Goal: Task Accomplishment & Management: Manage account settings

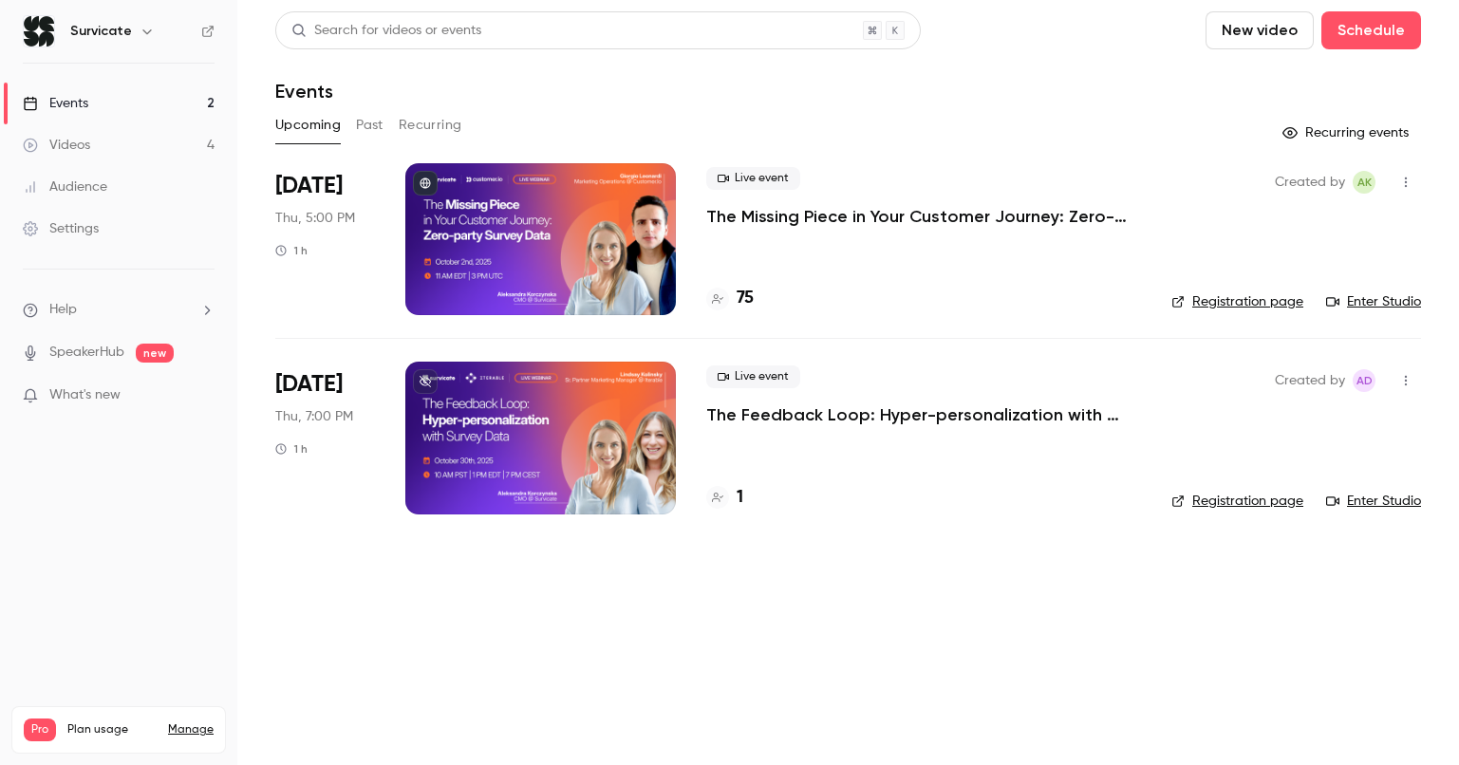
click at [861, 220] on p "The Missing Piece in Your Customer Journey: Zero-party Survey Data" at bounding box center [923, 216] width 435 height 23
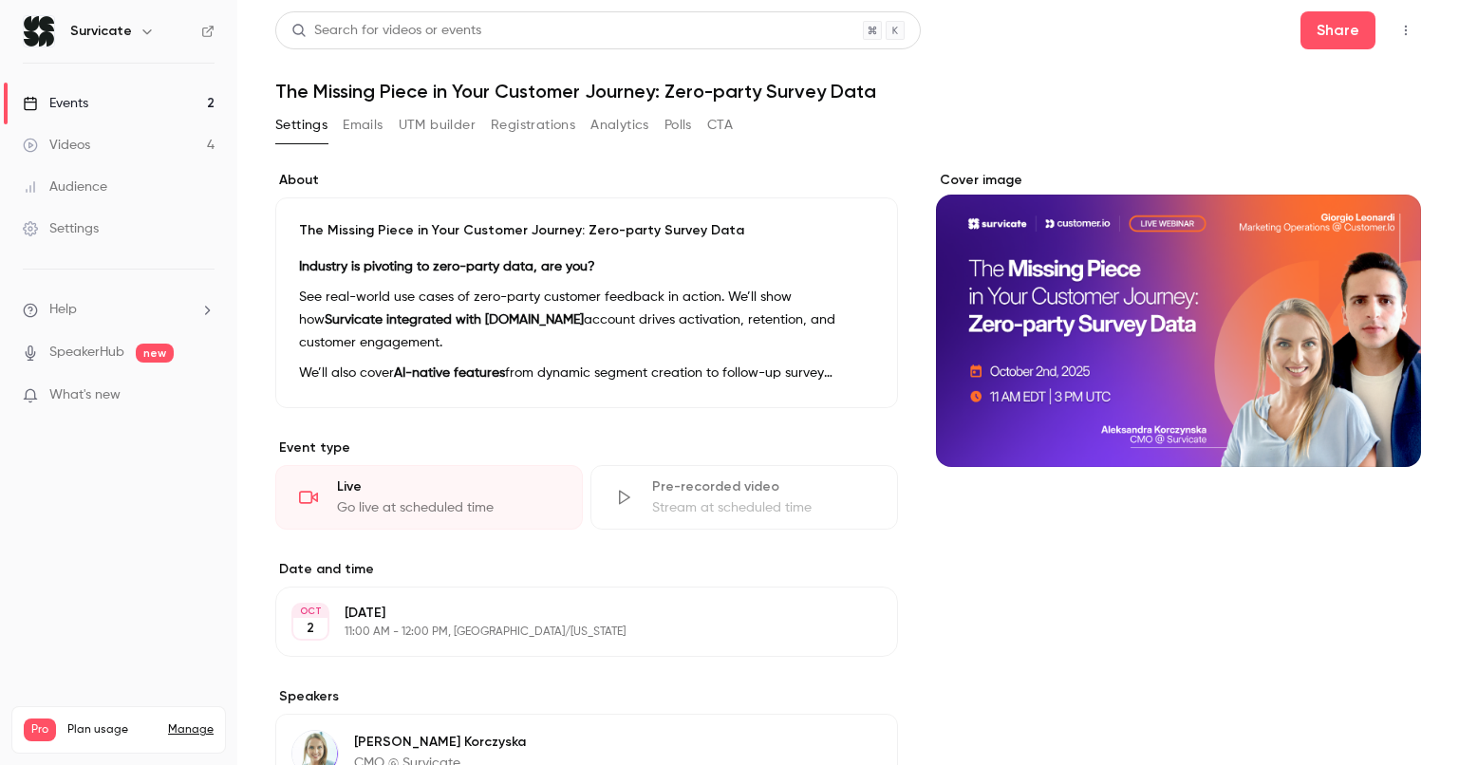
click at [557, 120] on button "Registrations" at bounding box center [533, 125] width 84 height 30
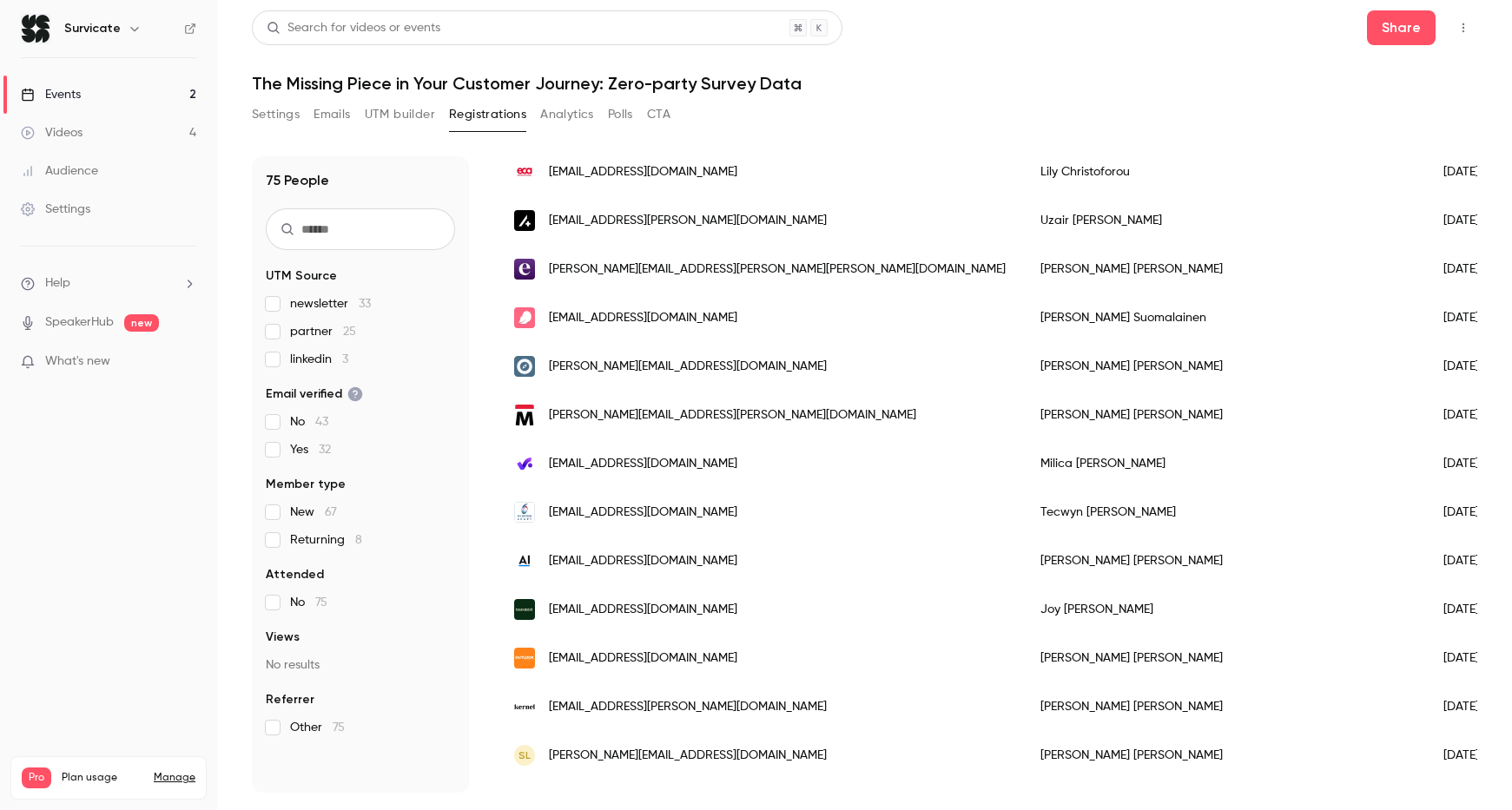
scroll to position [207, 0]
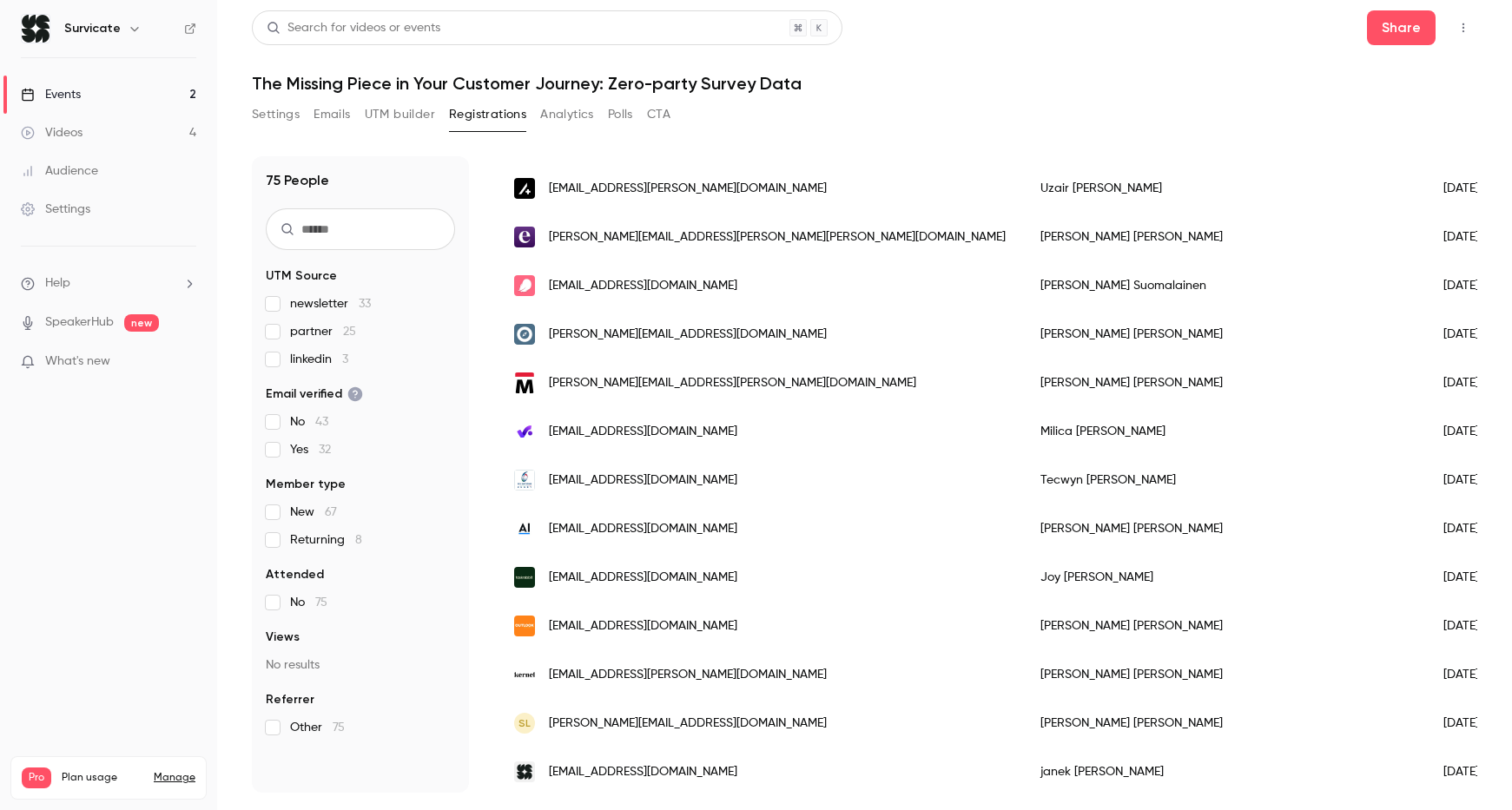
click at [306, 327] on span "partner 25" at bounding box center [323, 331] width 66 height 17
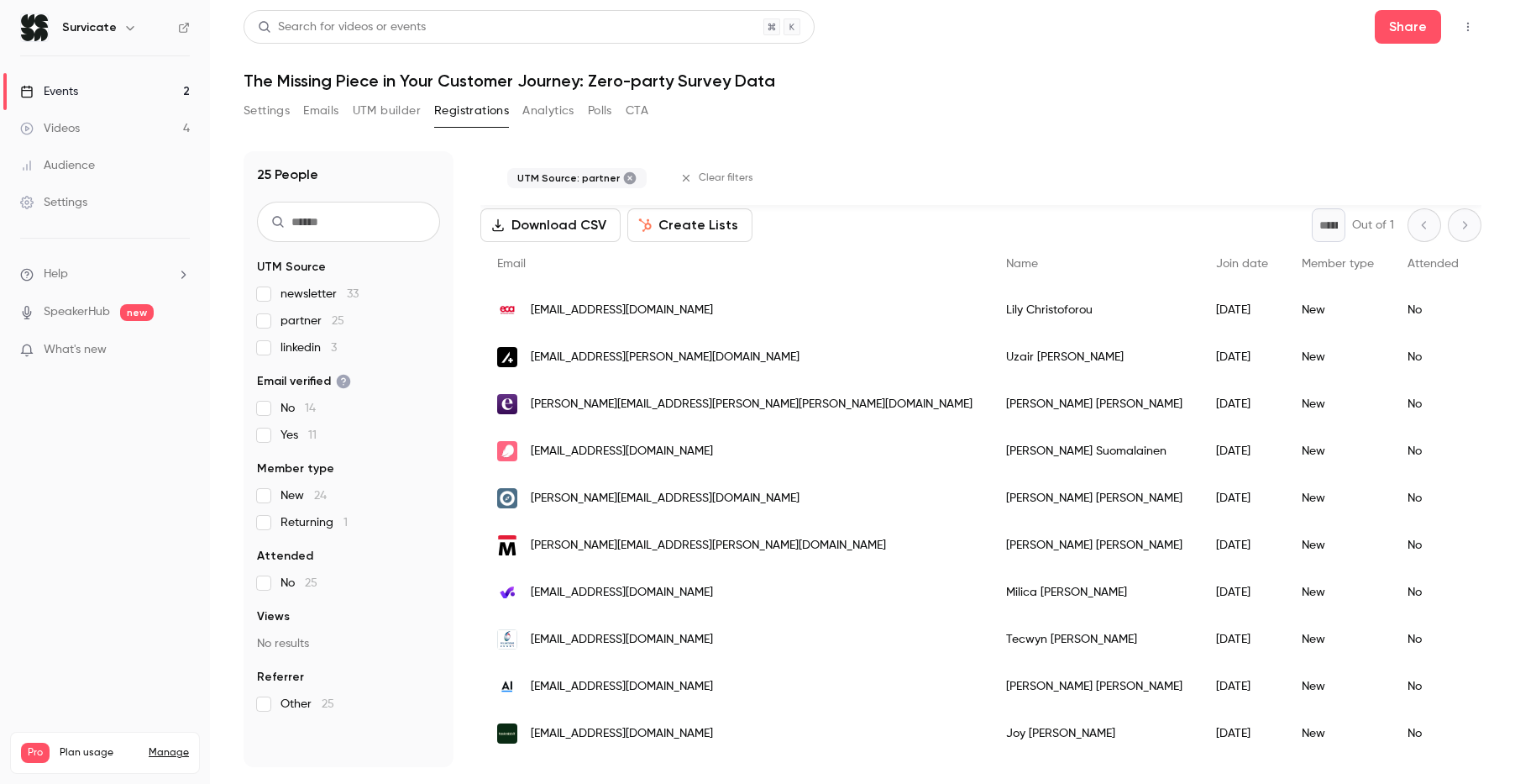
scroll to position [0, 0]
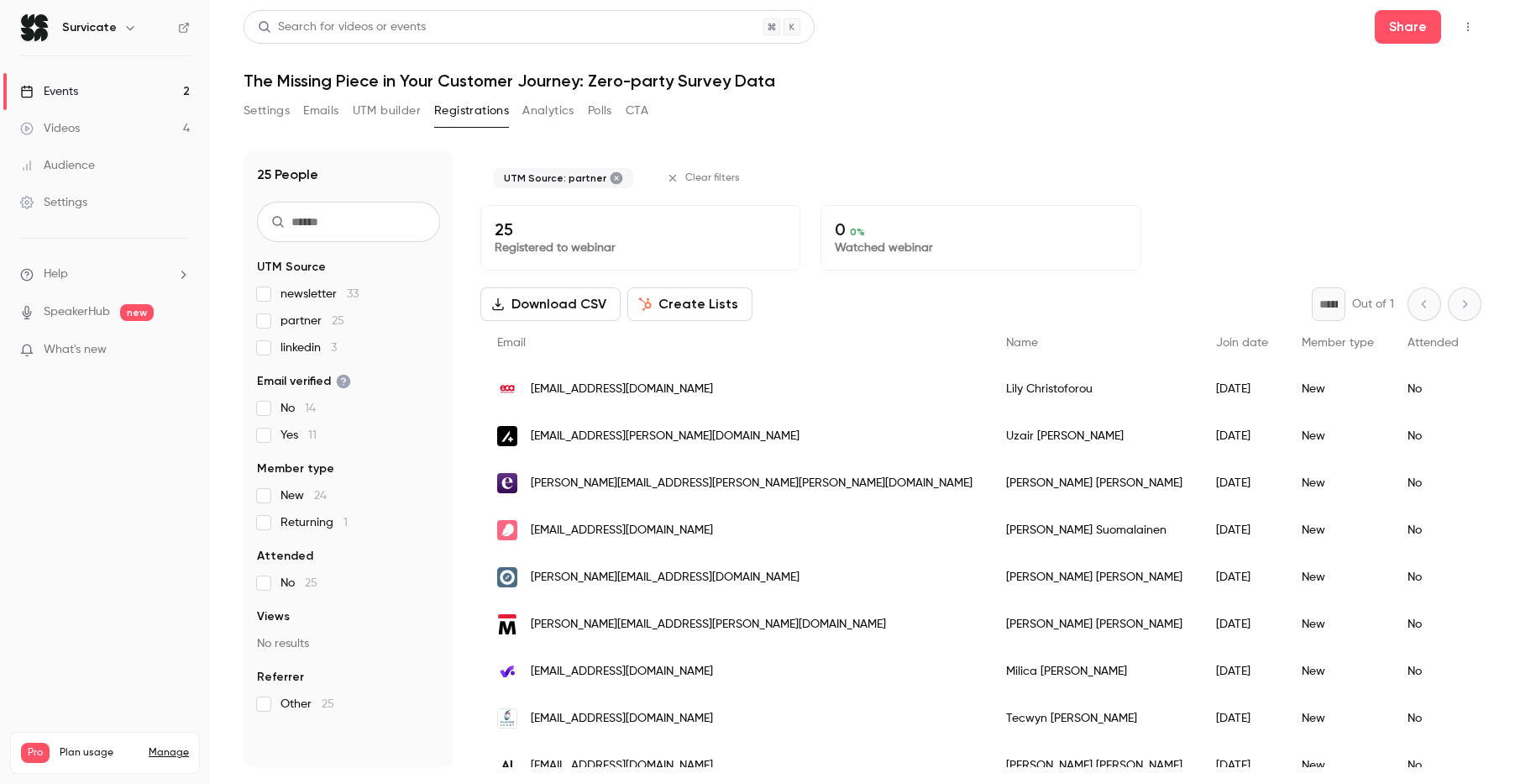
click at [611, 174] on icon at bounding box center [617, 179] width 12 height 12
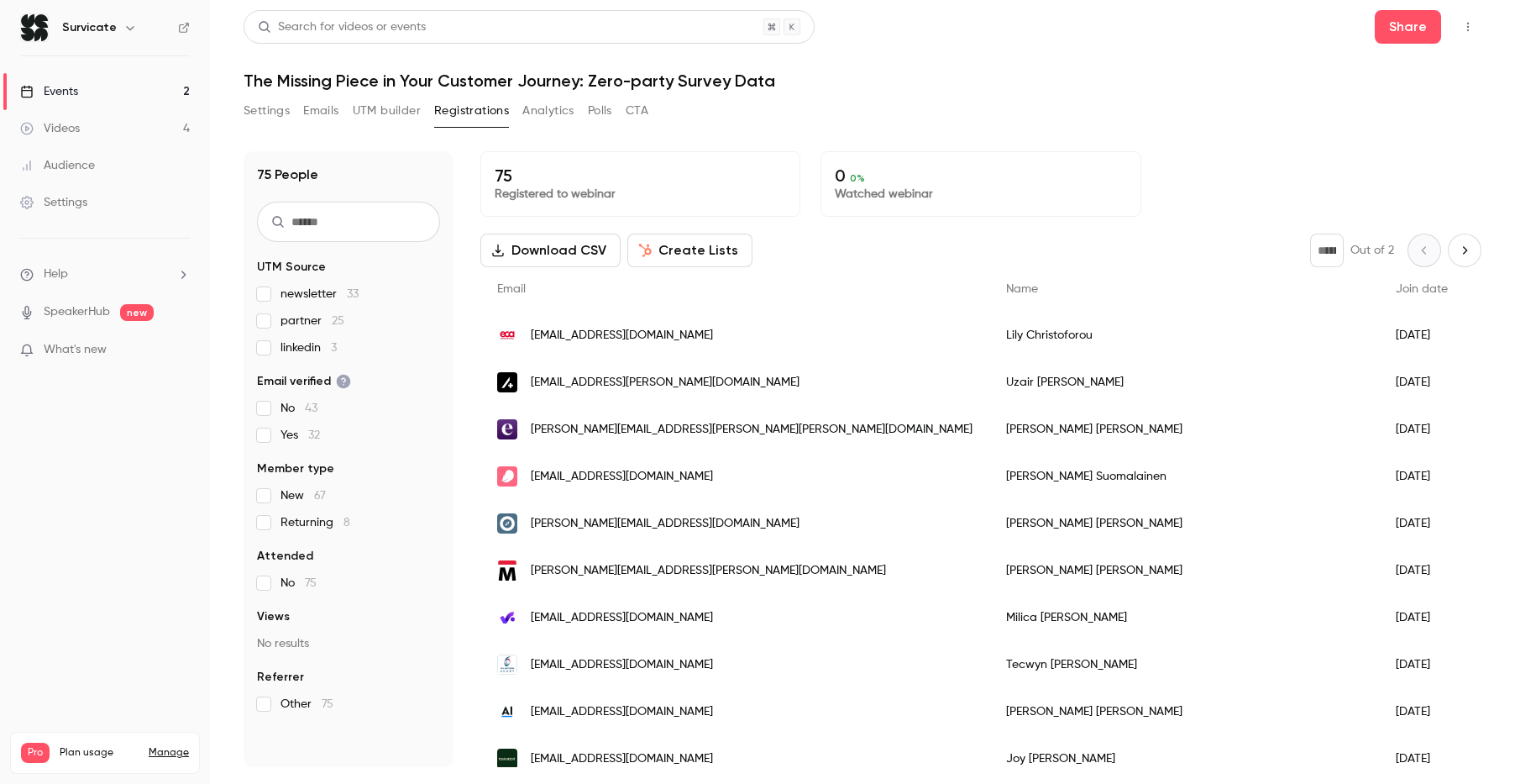
click at [291, 317] on span "partner 25" at bounding box center [312, 320] width 64 height 17
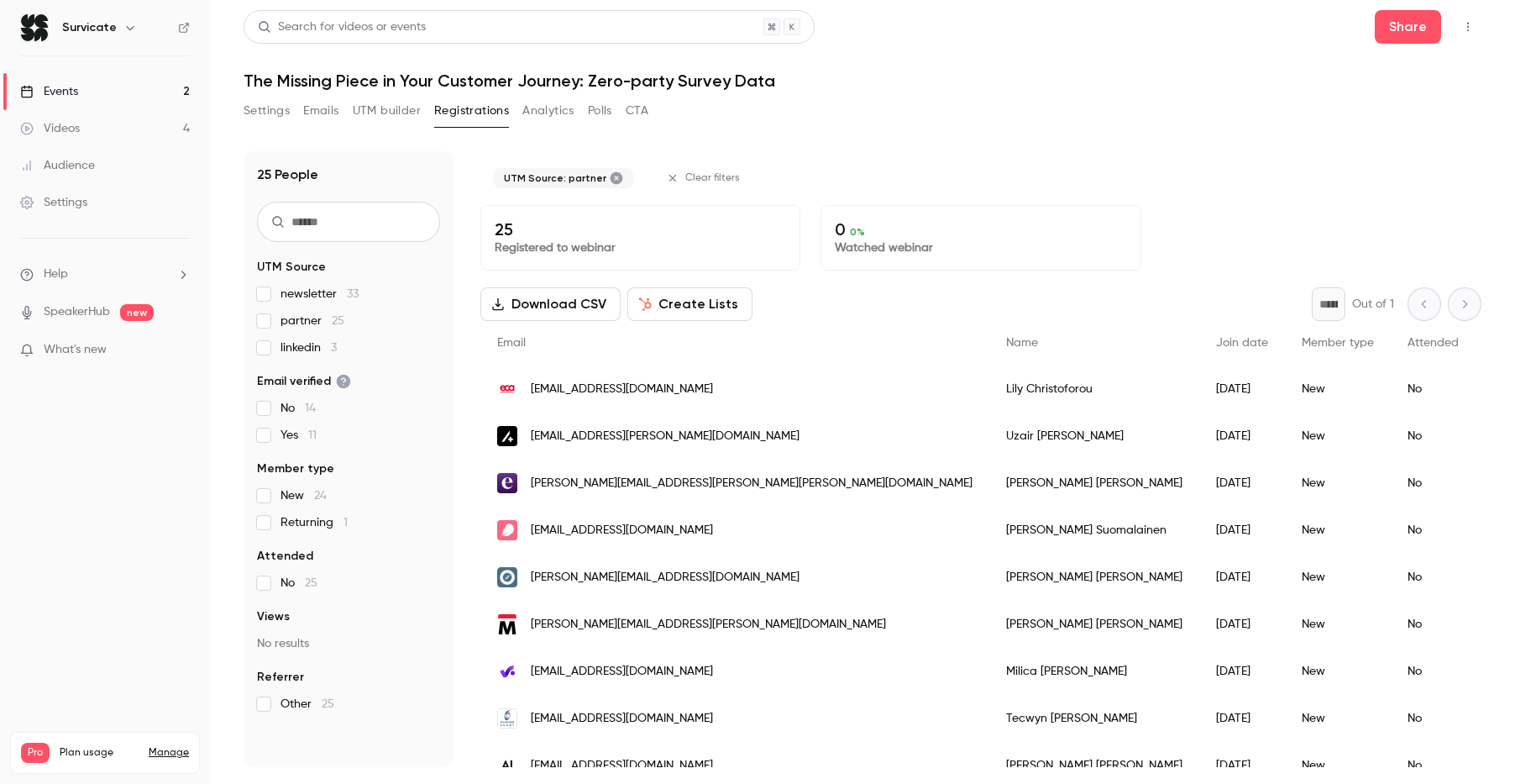
click at [308, 325] on span "partner 25" at bounding box center [312, 320] width 64 height 17
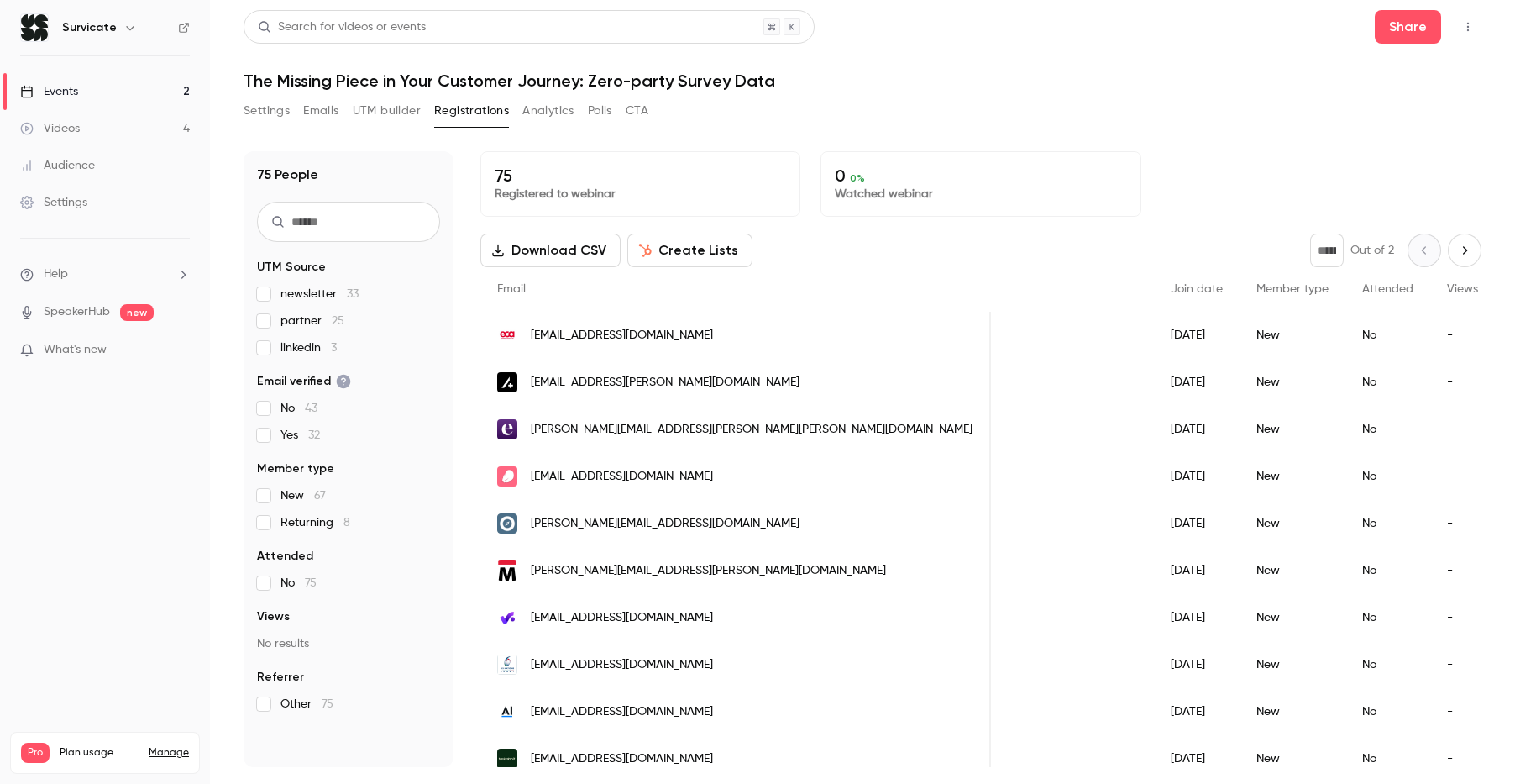
click at [304, 493] on span "New 67" at bounding box center [303, 496] width 45 height 17
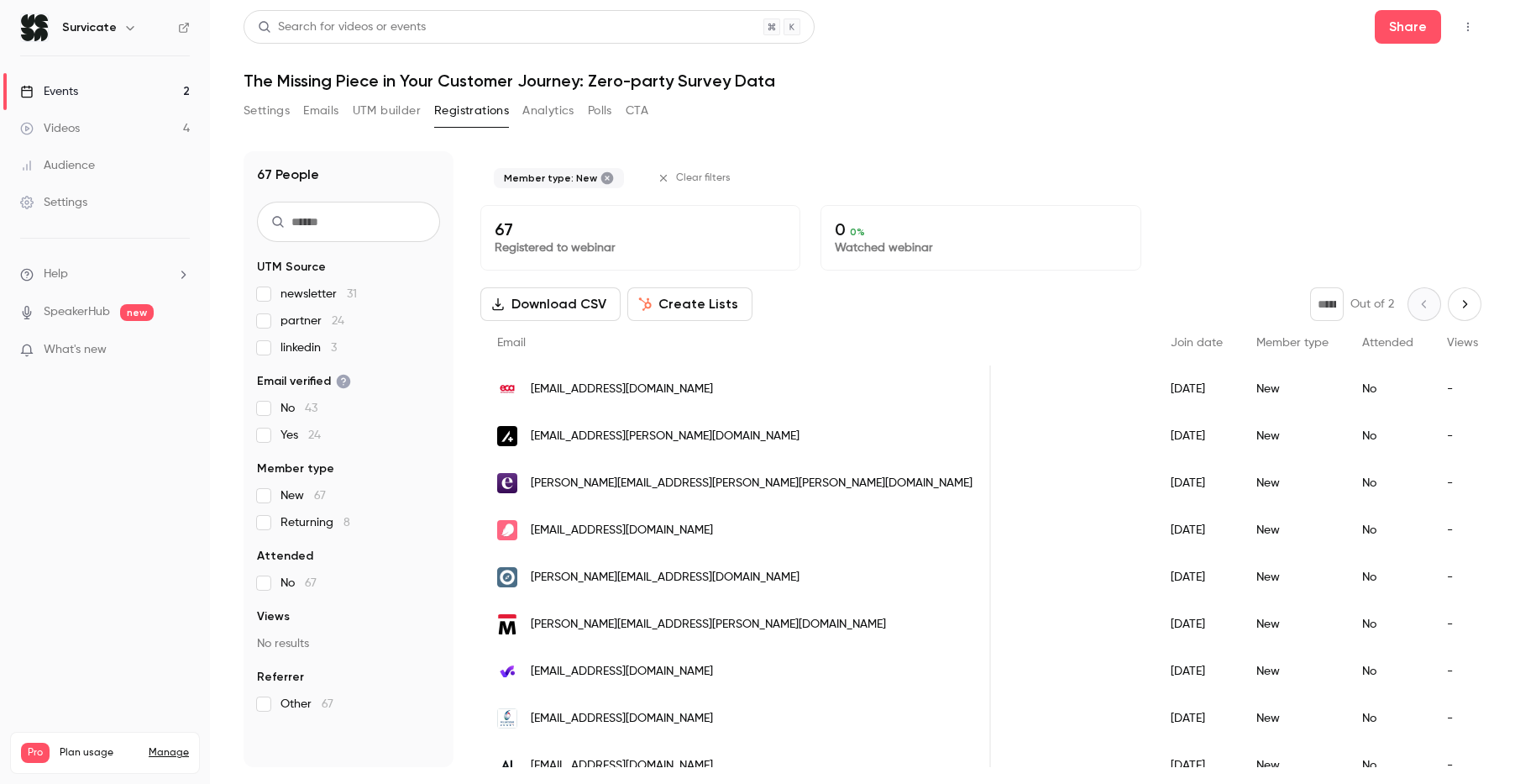
click at [304, 493] on span "New 67" at bounding box center [303, 496] width 45 height 17
